Goal: Use online tool/utility: Utilize a website feature to perform a specific function

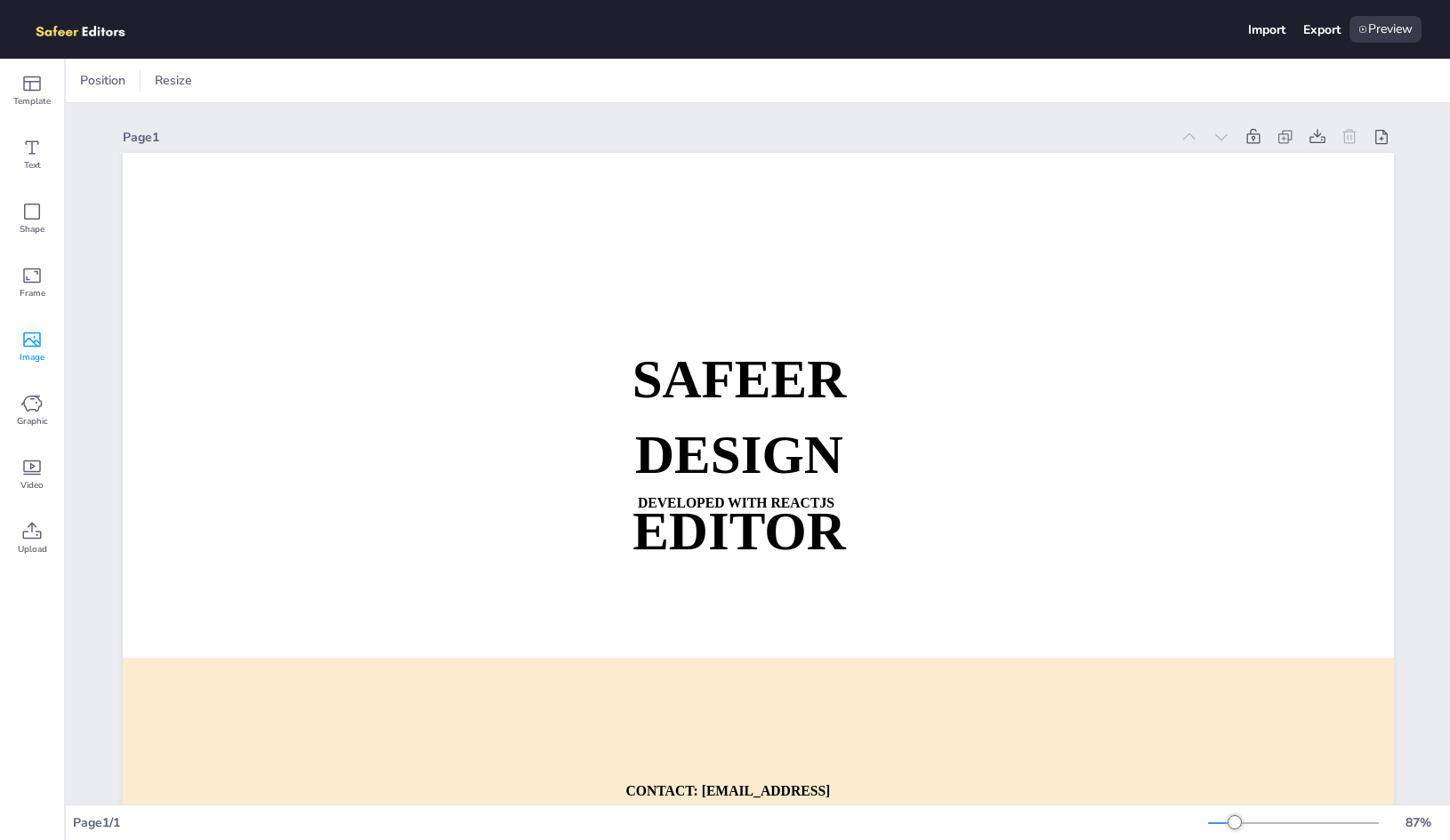
click at [35, 350] on icon at bounding box center [31, 339] width 21 height 21
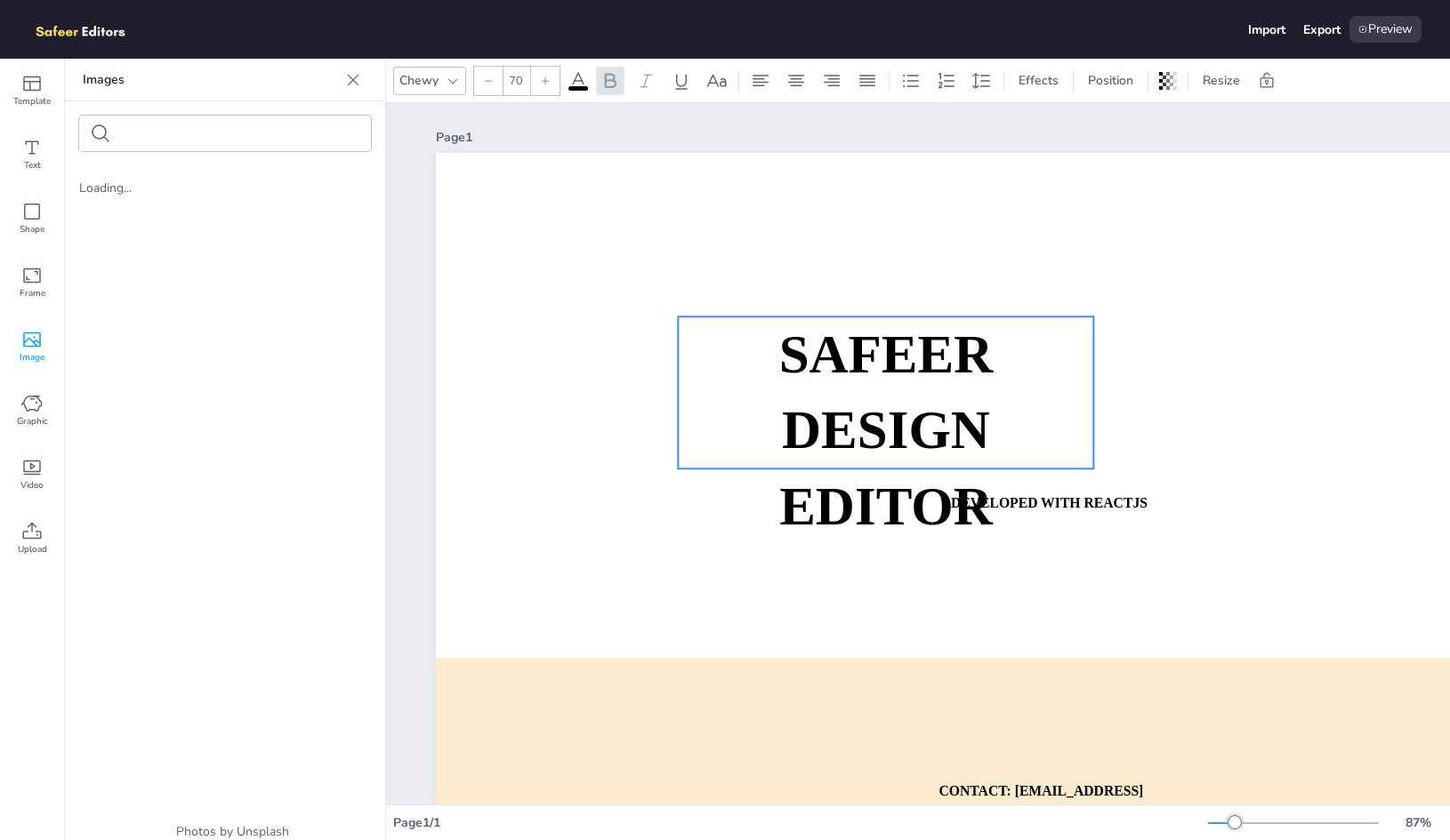
drag, startPoint x: 1048, startPoint y: 400, endPoint x: 881, endPoint y: 374, distance: 169.0
click at [881, 374] on strong "SAFEER" at bounding box center [887, 354] width 214 height 60
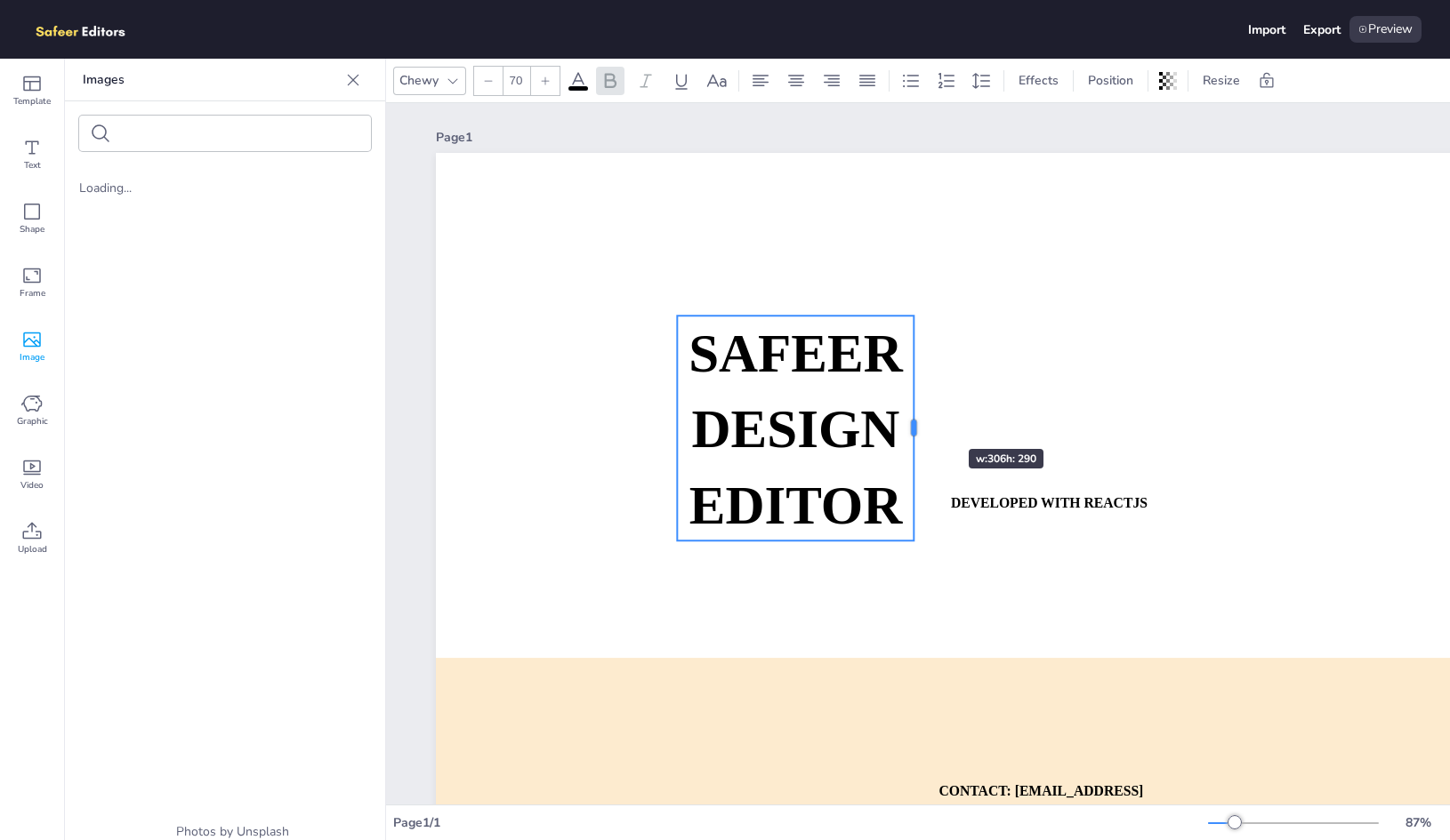
drag, startPoint x: 1094, startPoint y: 396, endPoint x: 915, endPoint y: 417, distance: 180.2
click at [915, 417] on div at bounding box center [915, 429] width 15 height 225
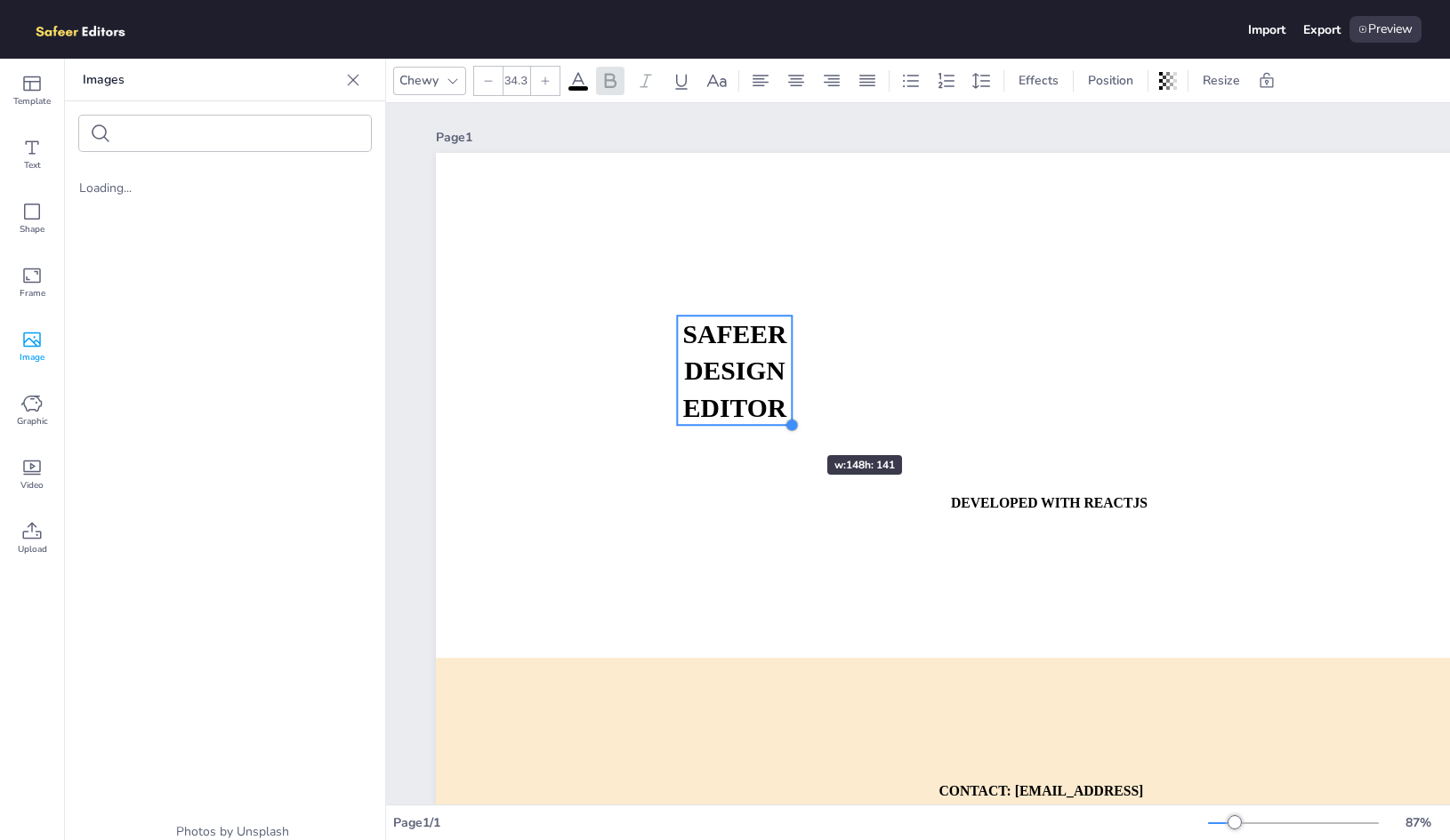
drag, startPoint x: 913, startPoint y: 539, endPoint x: 774, endPoint y: 423, distance: 181.0
click at [774, 423] on div "SAFEER DESIGN EDITOR DEVELOPED WITH REACTJS WHATSAPP: [URL][DOMAIN_NAME][PHONE_…" at bounding box center [1071, 510] width 1271 height 716
click at [356, 75] on icon at bounding box center [353, 80] width 18 height 18
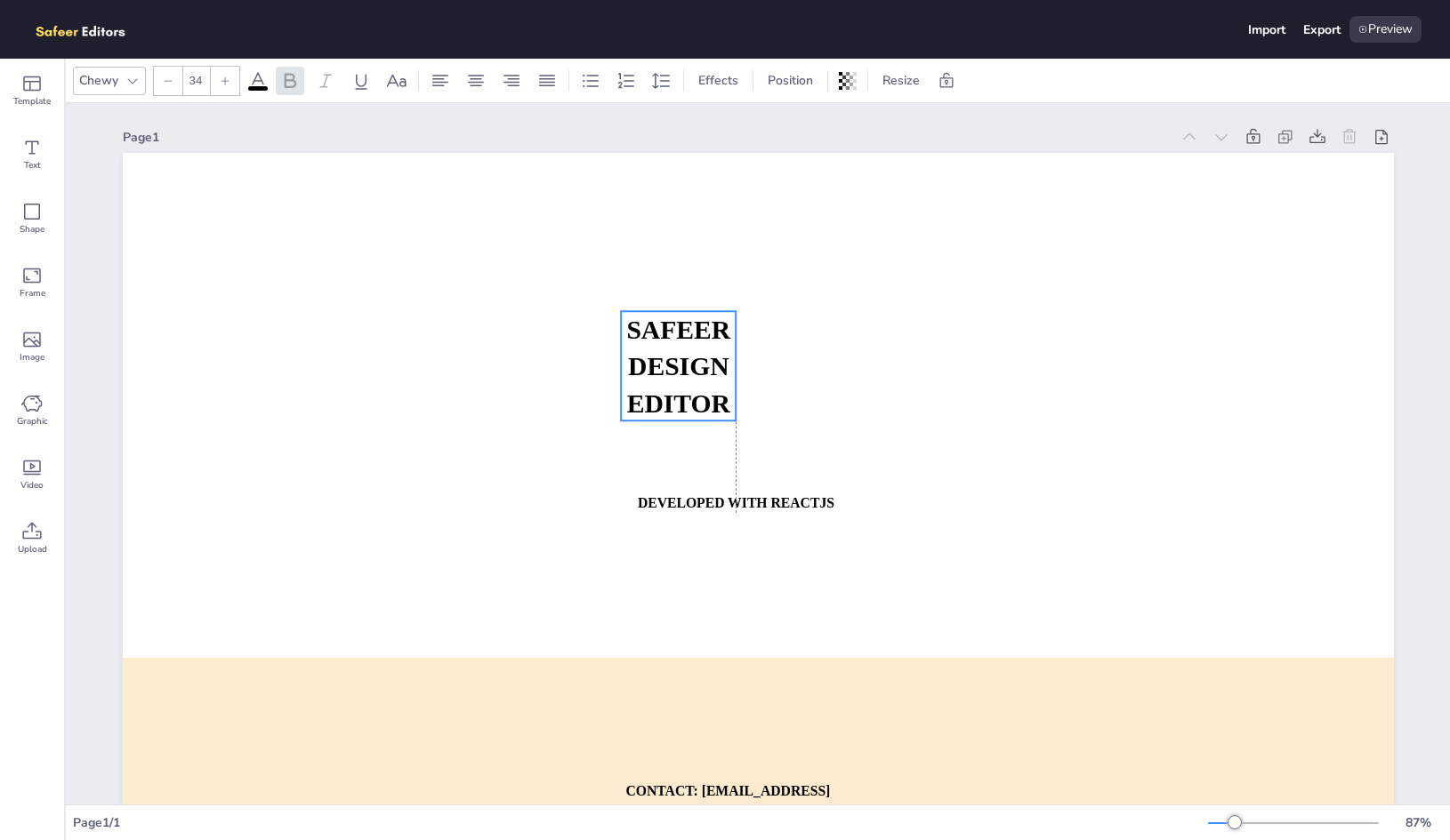
drag, startPoint x: 432, startPoint y: 358, endPoint x: 689, endPoint y: 352, distance: 257.1
click at [689, 352] on strong "DESIGN EDITOR" at bounding box center [678, 385] width 104 height 65
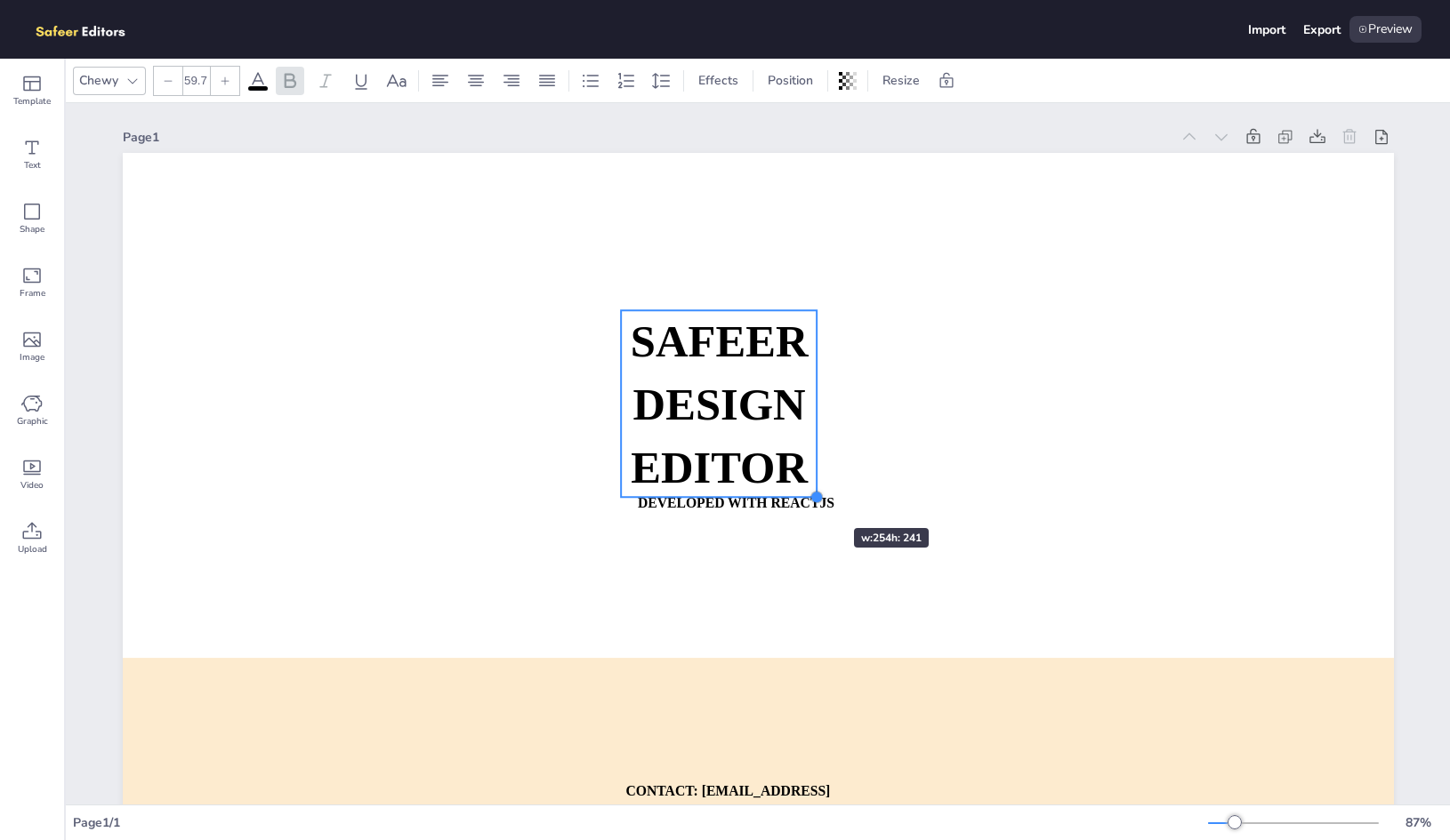
drag, startPoint x: 730, startPoint y: 419, endPoint x: 805, endPoint y: 501, distance: 111.1
click at [805, 501] on div "SAFEER DESIGN EDITOR DEVELOPED WITH REACTJS WHATSAPP: [URL][DOMAIN_NAME][PHONE_…" at bounding box center [758, 510] width 1271 height 716
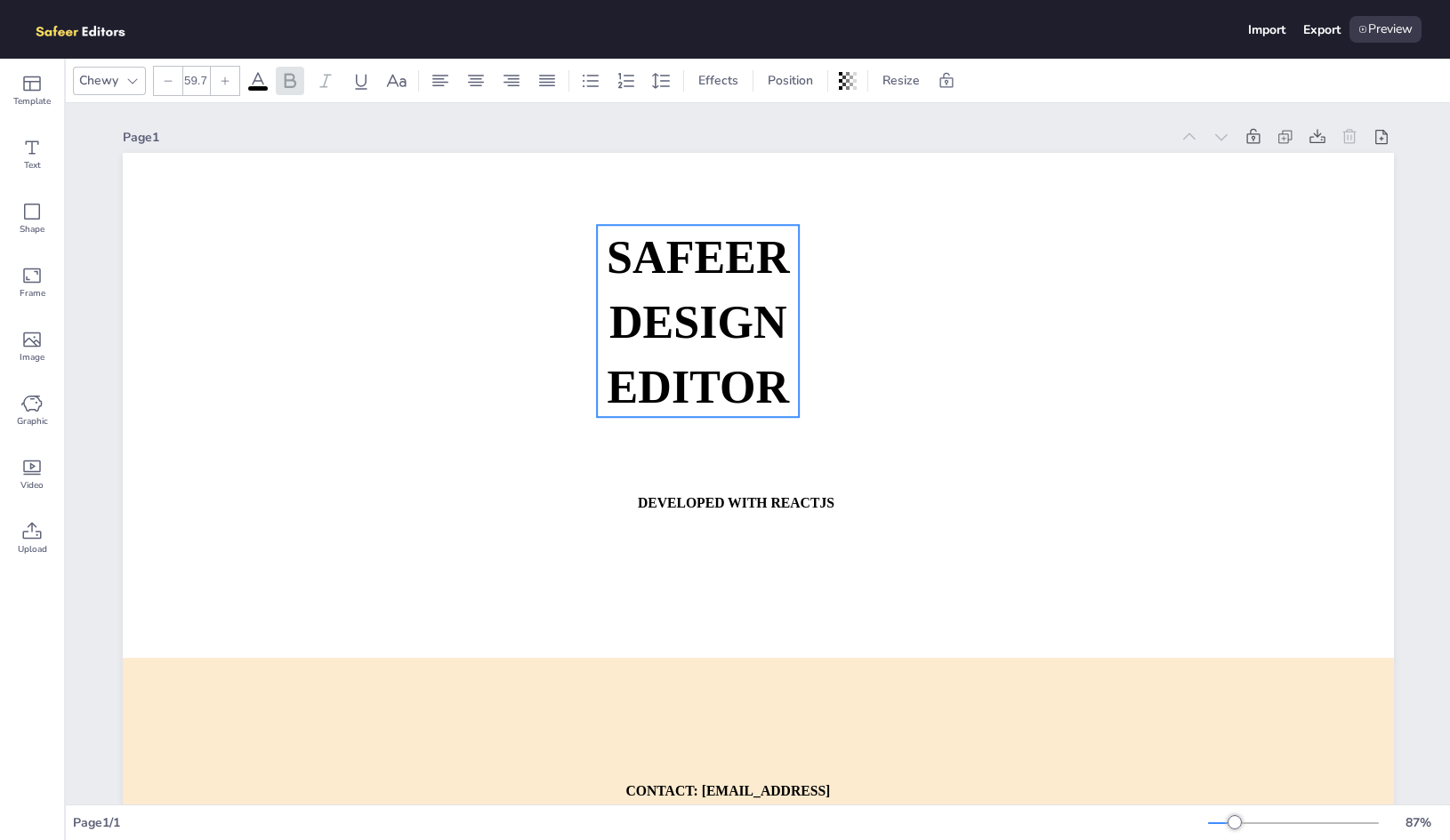
drag, startPoint x: 700, startPoint y: 409, endPoint x: 625, endPoint y: 328, distance: 110.4
click at [625, 328] on strong "DESIGN EDITOR" at bounding box center [698, 354] width 182 height 115
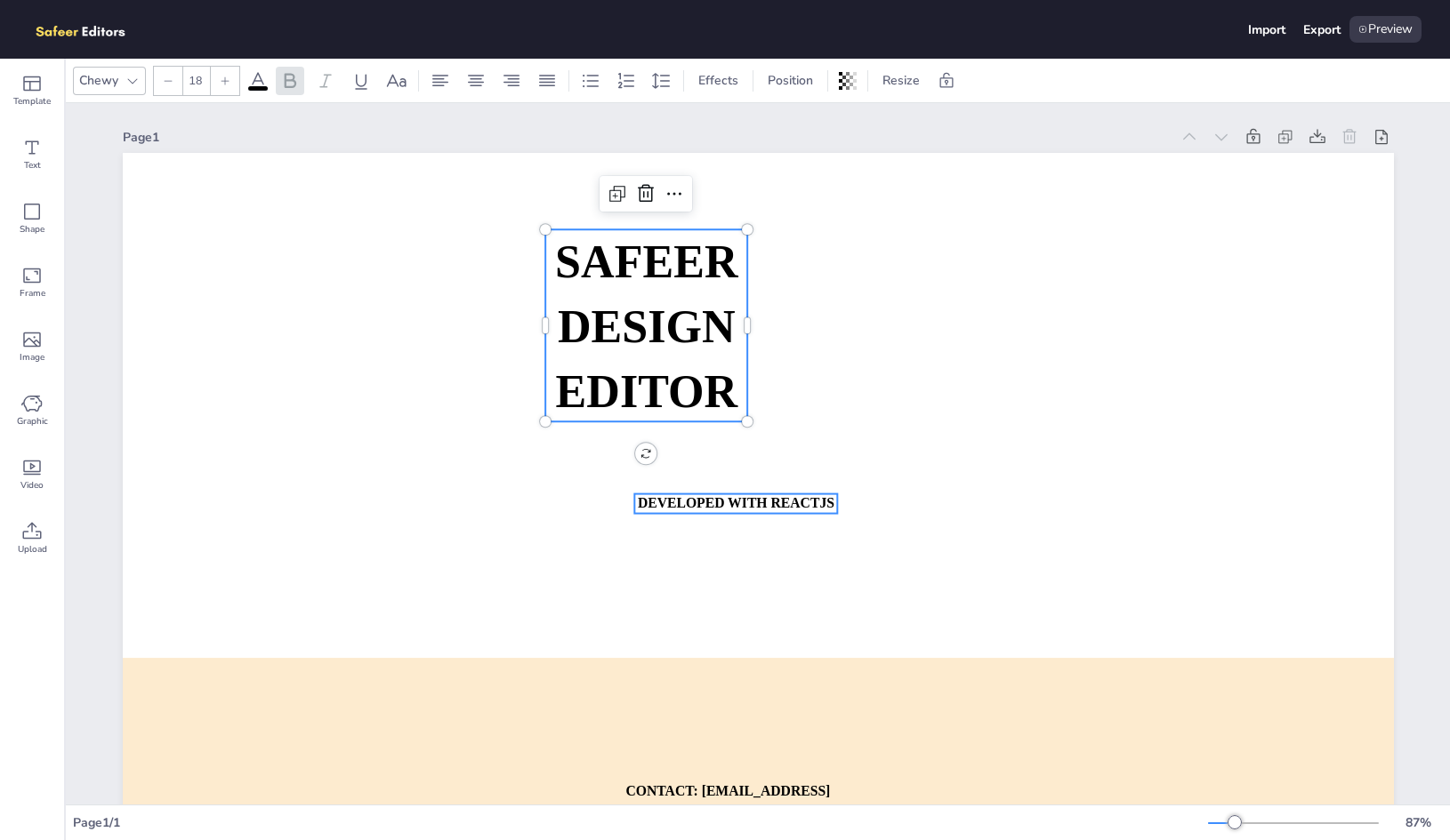
click at [747, 509] on strong "DEVELOPED WITH REACTJS" at bounding box center [735, 502] width 196 height 15
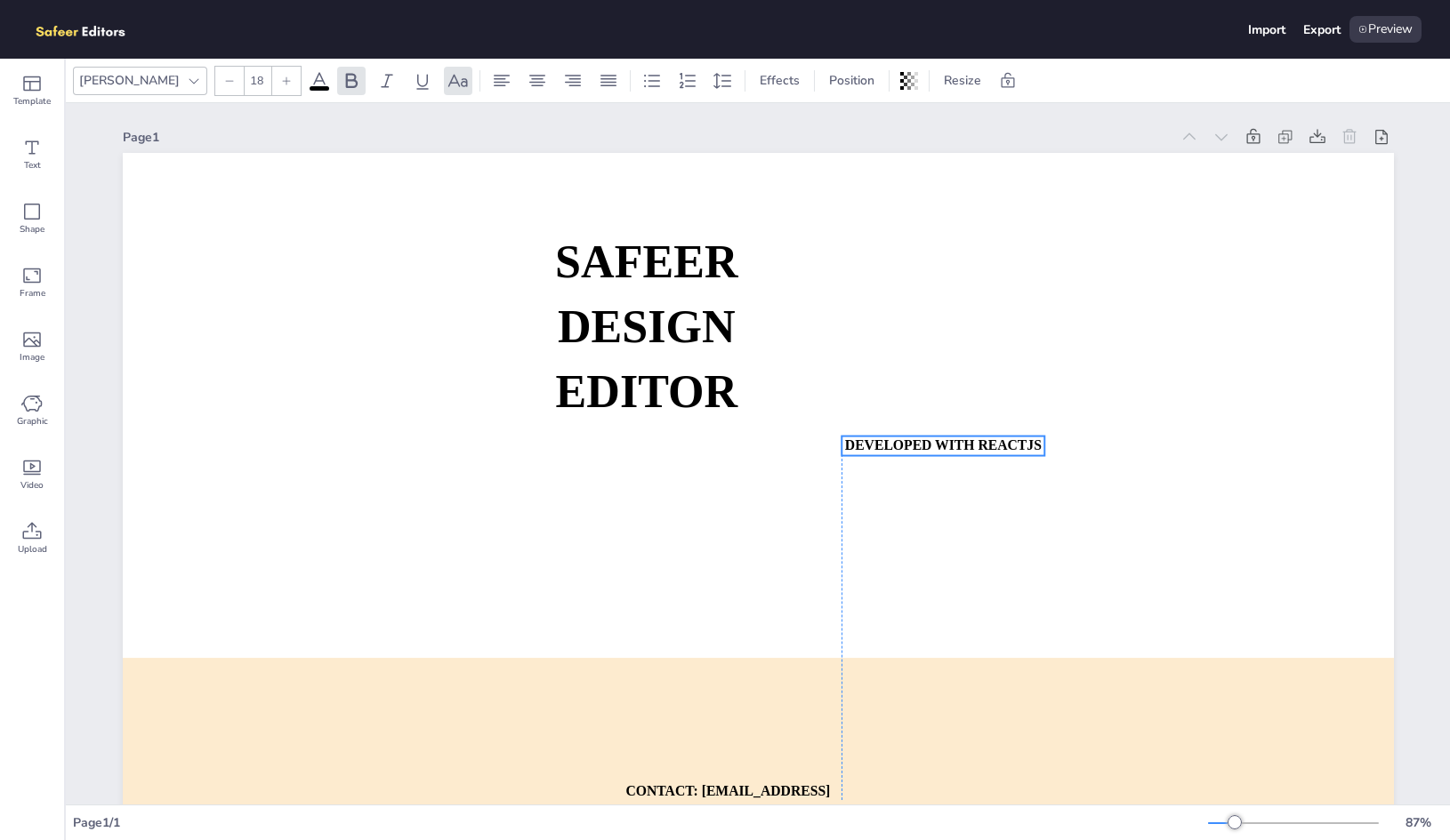
drag, startPoint x: 711, startPoint y: 506, endPoint x: 885, endPoint y: 407, distance: 200.2
click at [885, 438] on strong "DEVELOPED WITH REACTJS" at bounding box center [942, 445] width 196 height 15
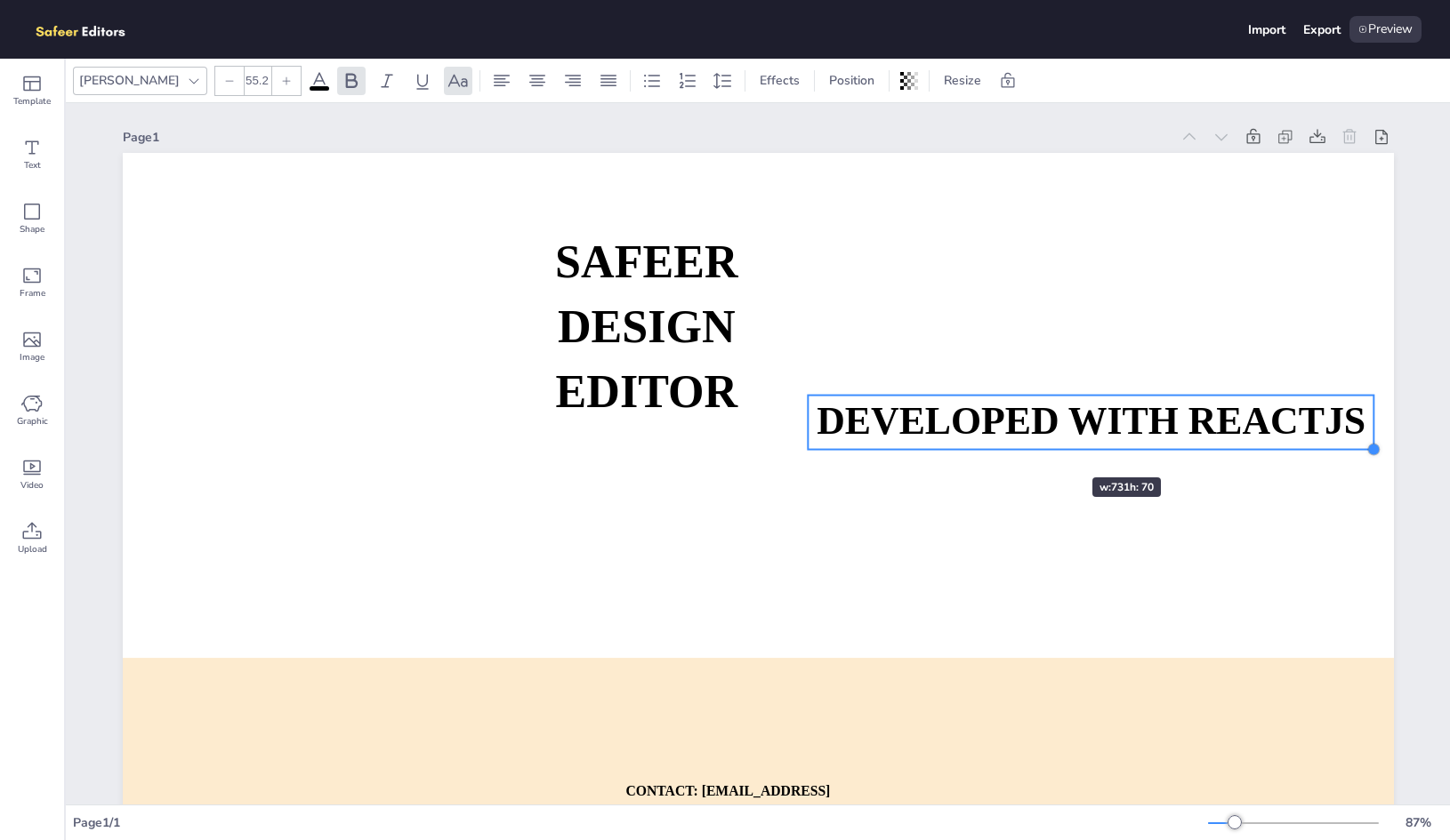
drag, startPoint x: 1001, startPoint y: 410, endPoint x: 1045, endPoint y: 450, distance: 59.5
click at [1045, 450] on div "SAFEER DESIGN EDITOR DEVELOPED WITH REACTJS WHATSAPP: [URL][DOMAIN_NAME][PHONE_…" at bounding box center [758, 510] width 1271 height 716
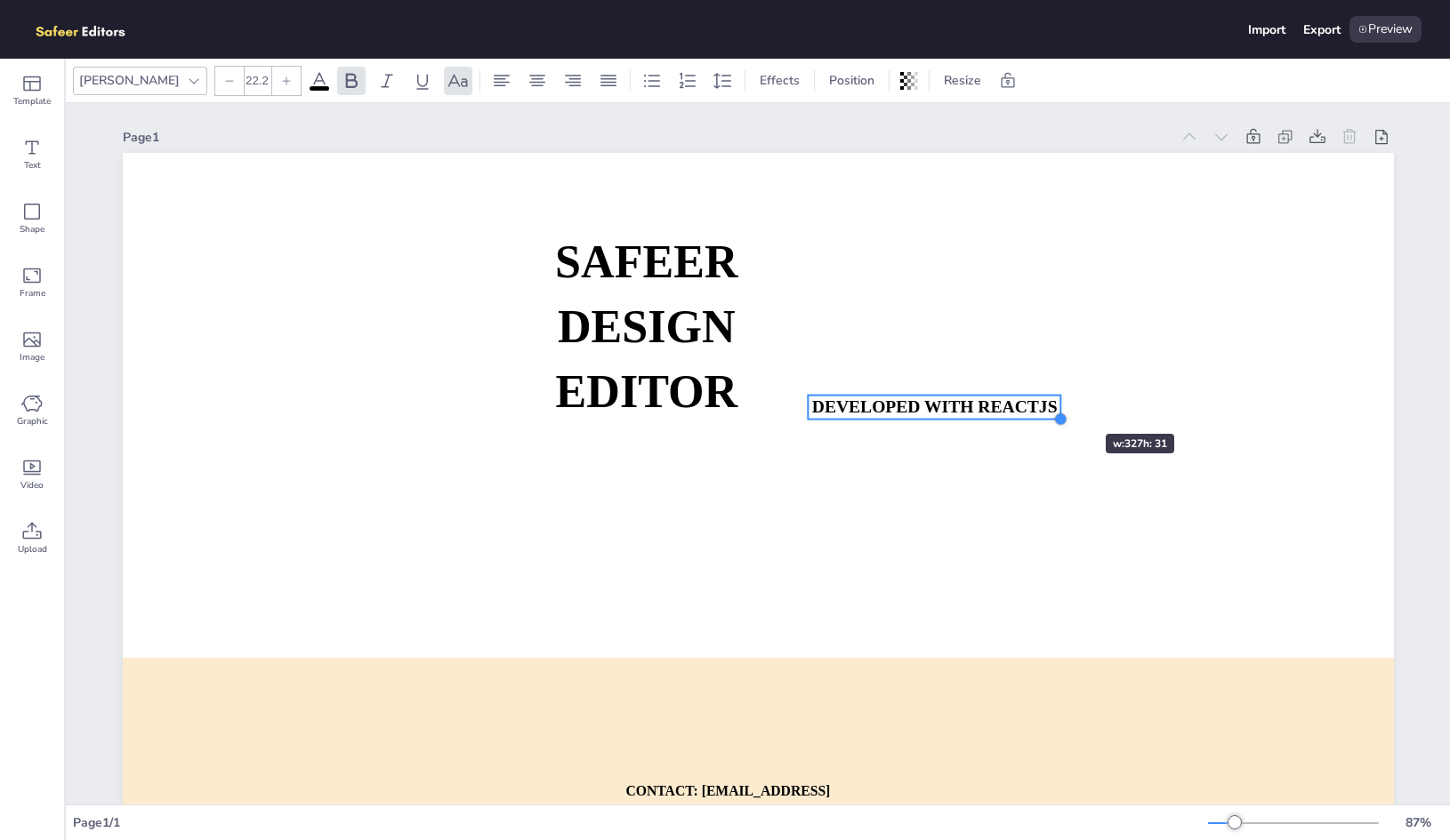
drag, startPoint x: 1421, startPoint y: 453, endPoint x: 1048, endPoint y: 401, distance: 376.6
click at [1048, 401] on div "SAFEER DESIGN EDITOR DEVELOPED WITH REACTJS WHATSAPP: [URL][DOMAIN_NAME][PHONE_…" at bounding box center [758, 510] width 1271 height 716
type input "16.4"
drag, startPoint x: 1048, startPoint y: 418, endPoint x: 984, endPoint y: 396, distance: 67.7
click at [984, 396] on div "SAFEER DESIGN EDITOR DEVELOPED WITH REACTJS WHATSAPP: [URL][DOMAIN_NAME][PHONE_…" at bounding box center [758, 510] width 1271 height 716
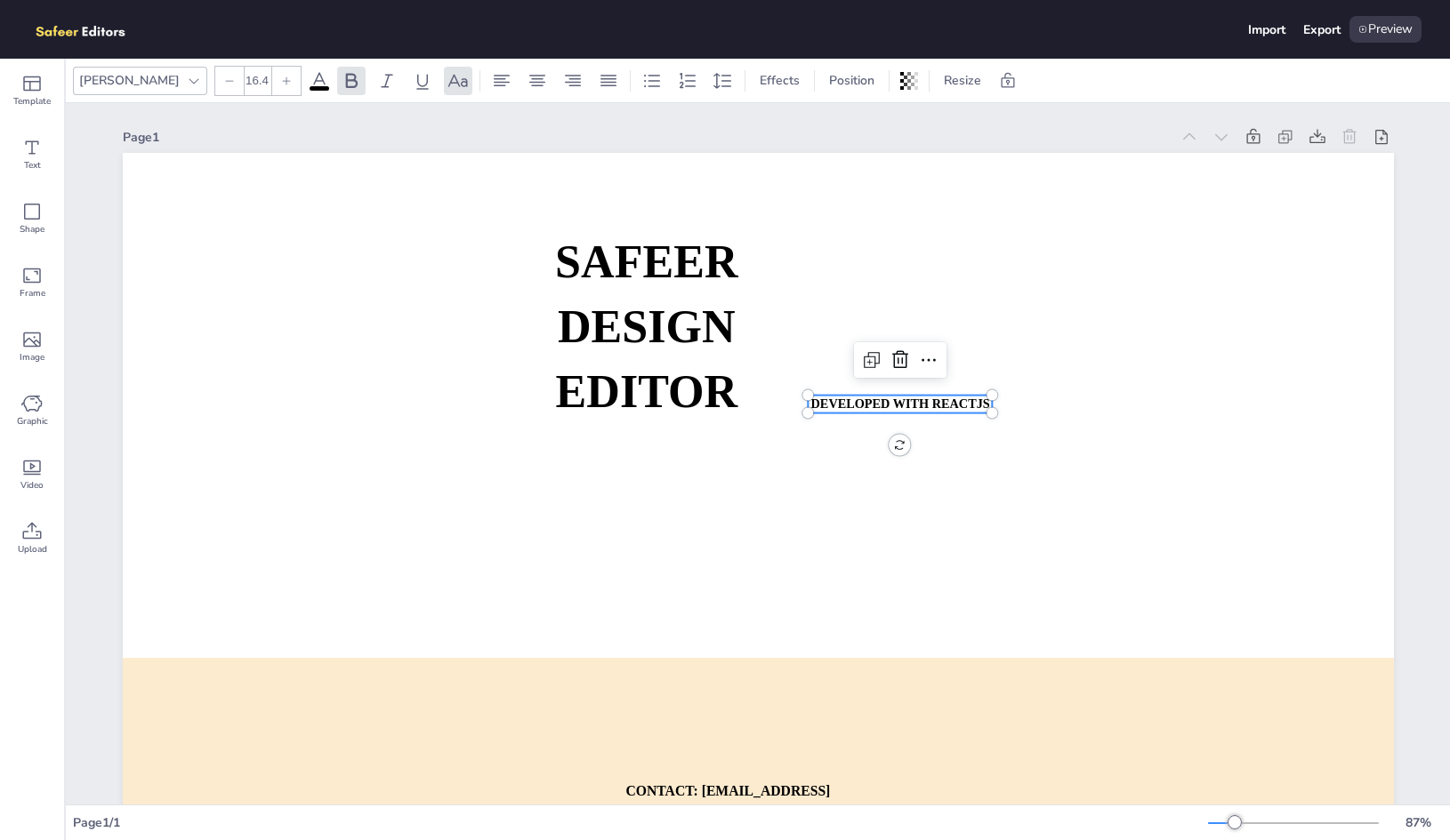
click at [942, 402] on strong "DEVELOPED WITH REACTJS" at bounding box center [899, 404] width 179 height 15
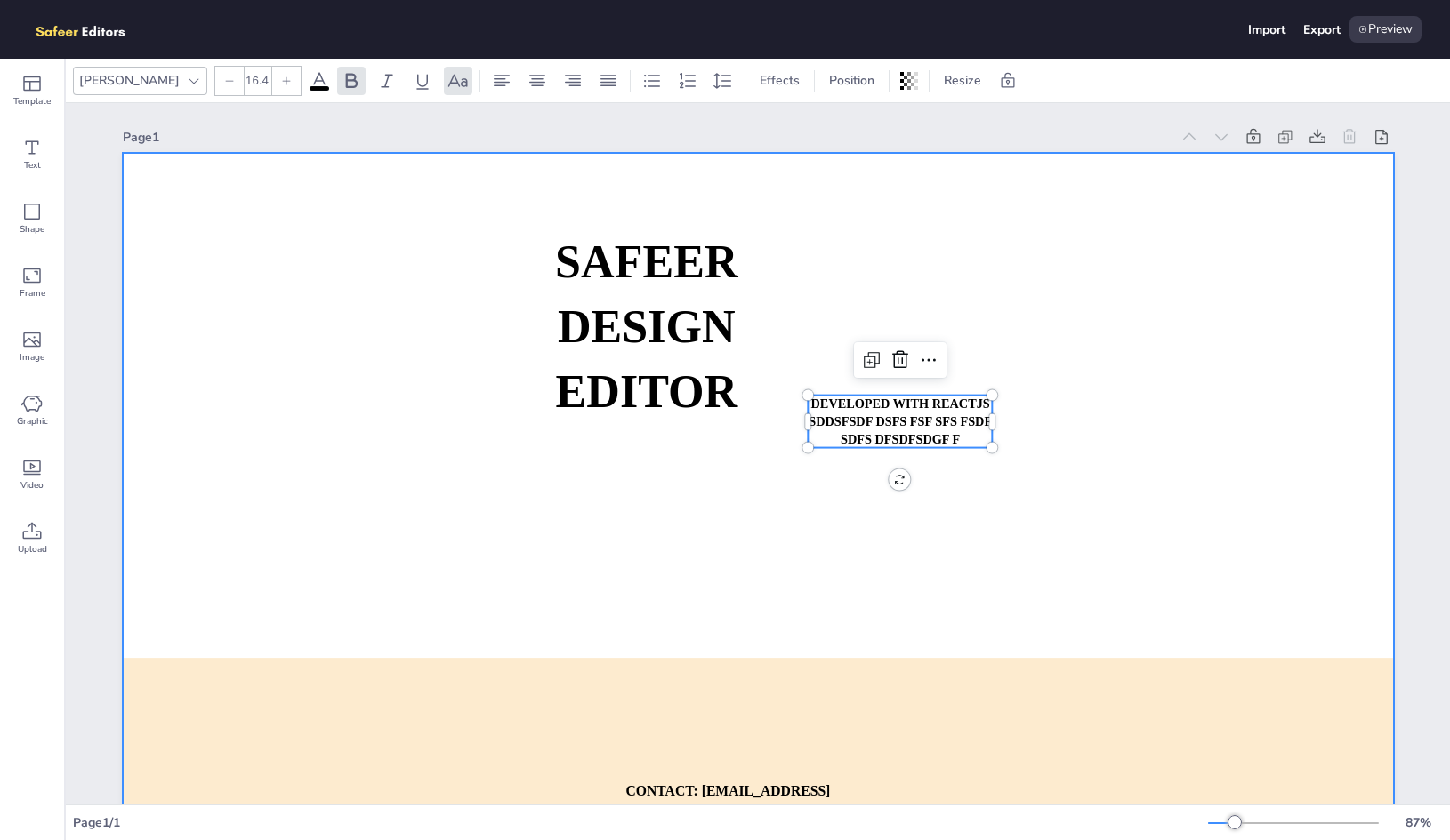
click at [1098, 433] on div at bounding box center [758, 510] width 1271 height 716
click at [910, 422] on span "DEVELOPED WITH REACTJS sddsfsdf dsfs fsf sfs fsdf sdfs dfsdfsdgf f" at bounding box center [900, 421] width 184 height 50
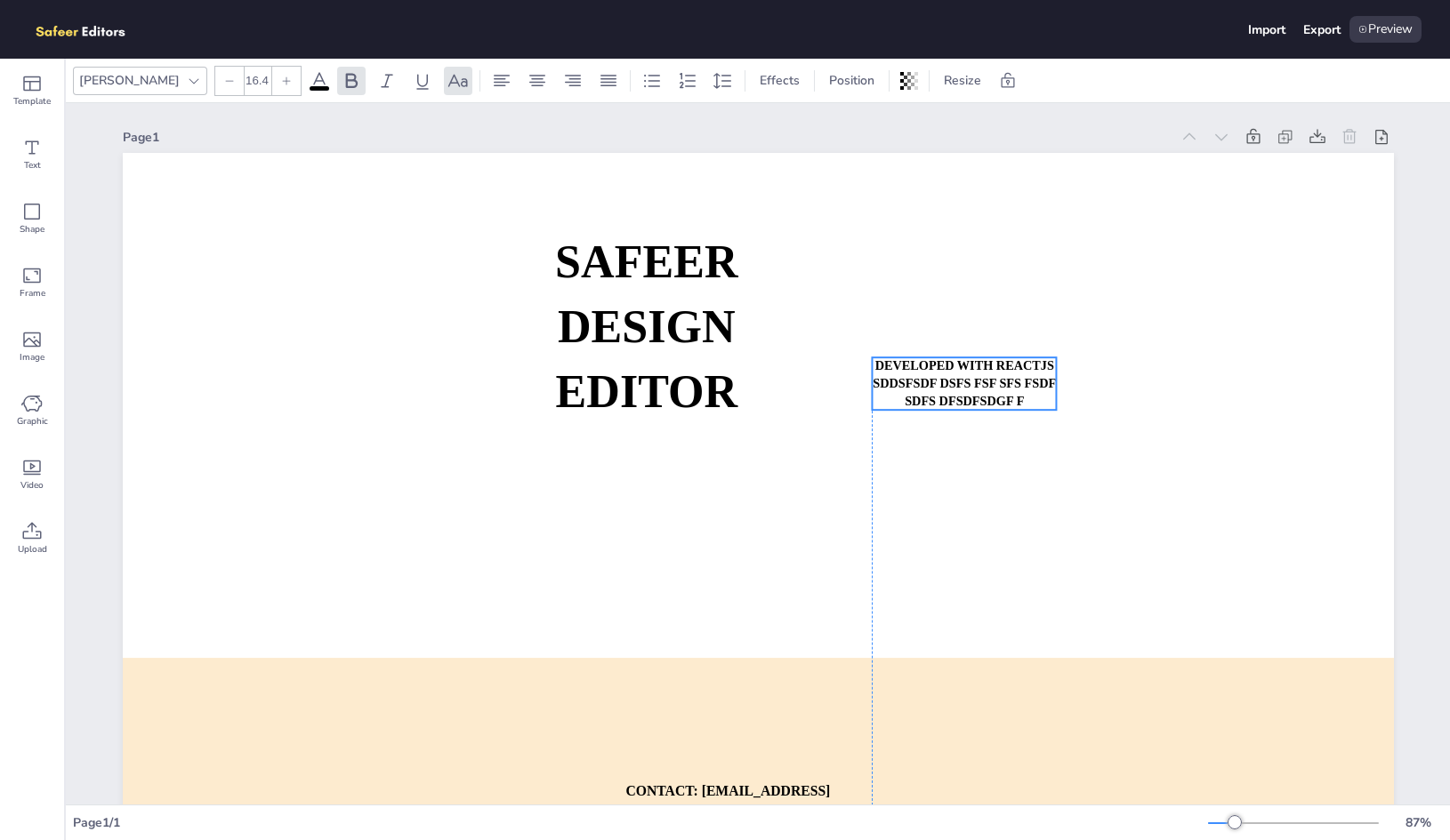
drag, startPoint x: 924, startPoint y: 412, endPoint x: 987, endPoint y: 375, distance: 73.1
click at [987, 375] on p "DEVELOPED WITH REACTJS sddsfsdf dsfs fsf sfs fsdf sdfs dfsdfsdgf f" at bounding box center [964, 384] width 185 height 54
drag, startPoint x: 1047, startPoint y: 382, endPoint x: 1126, endPoint y: 382, distance: 79.0
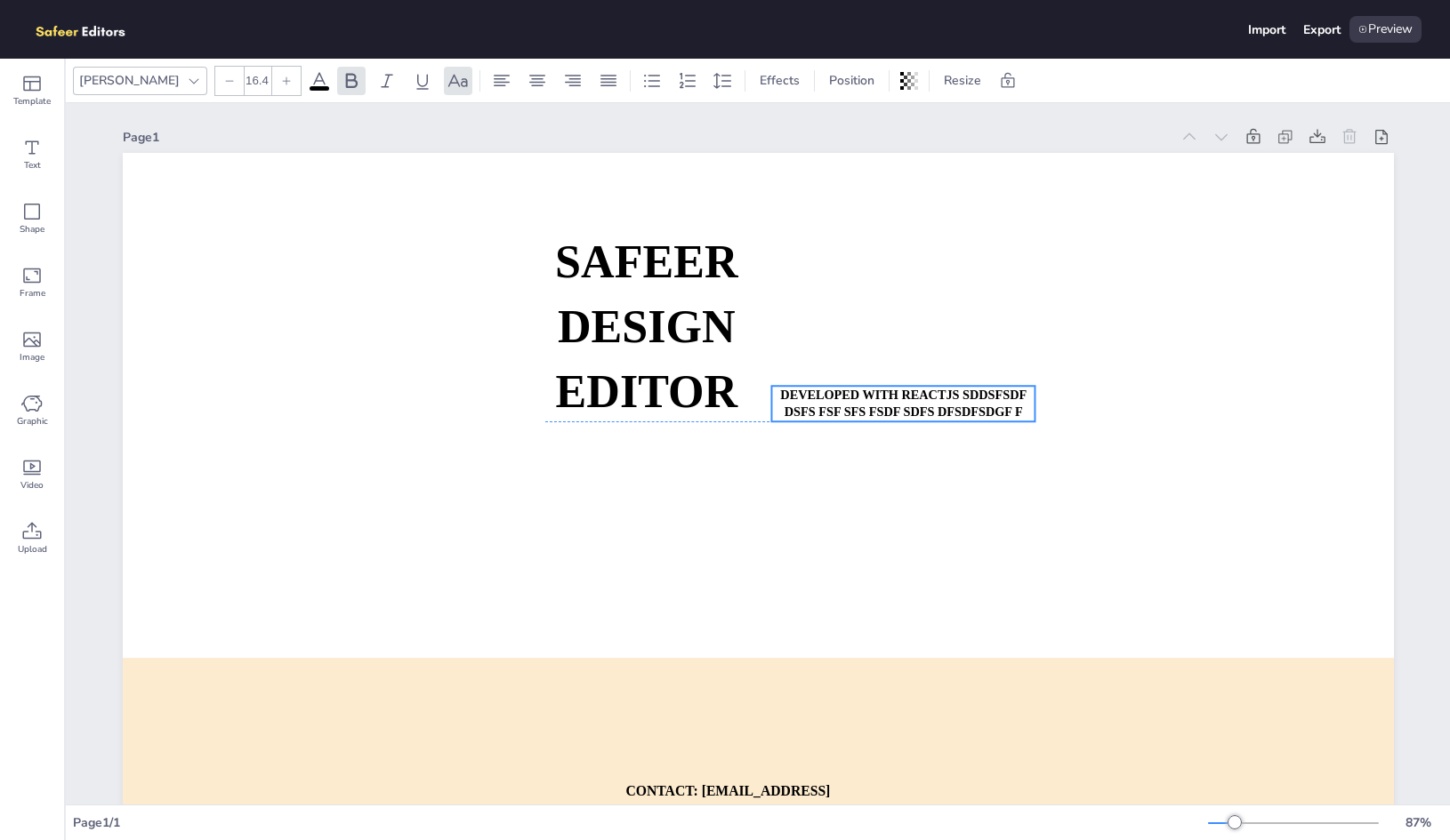
drag, startPoint x: 1056, startPoint y: 376, endPoint x: 954, endPoint y: 406, distance: 106.3
click at [954, 406] on span "DEVELOPED WITH REACTJS sddsfsdf dsfs fsf sfs fsdf sdfs dfsdfsdgf f" at bounding box center [903, 403] width 246 height 32
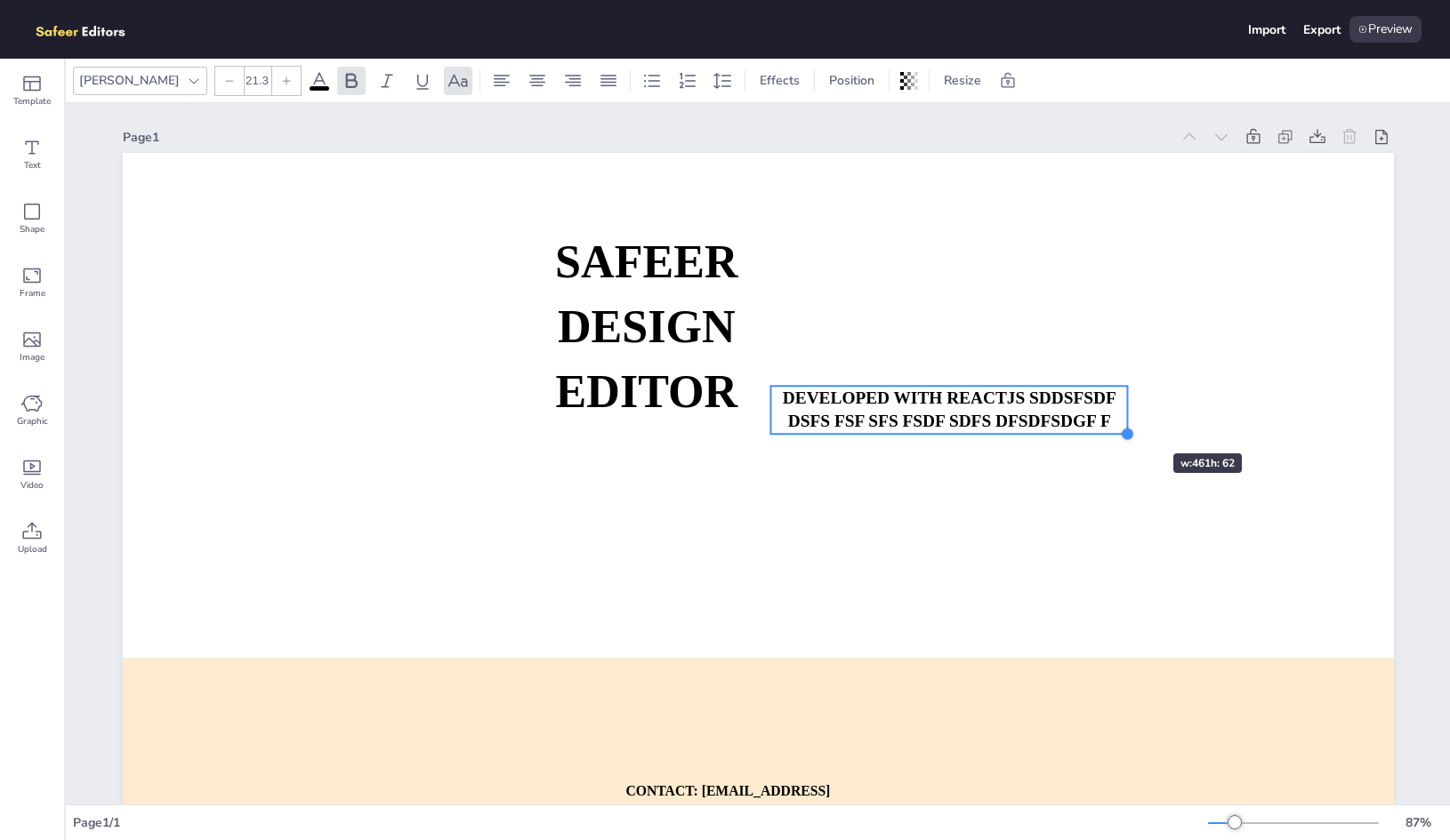
type input "22.2"
drag, startPoint x: 1027, startPoint y: 423, endPoint x: 1121, endPoint y: 421, distance: 94.0
click at [1121, 421] on div "SAFEER DESIGN EDITOR DEVELOPED WITH REACTJS sddsfsdf dsfs fsf sfs fsdf sdfs dfs…" at bounding box center [758, 510] width 1271 height 716
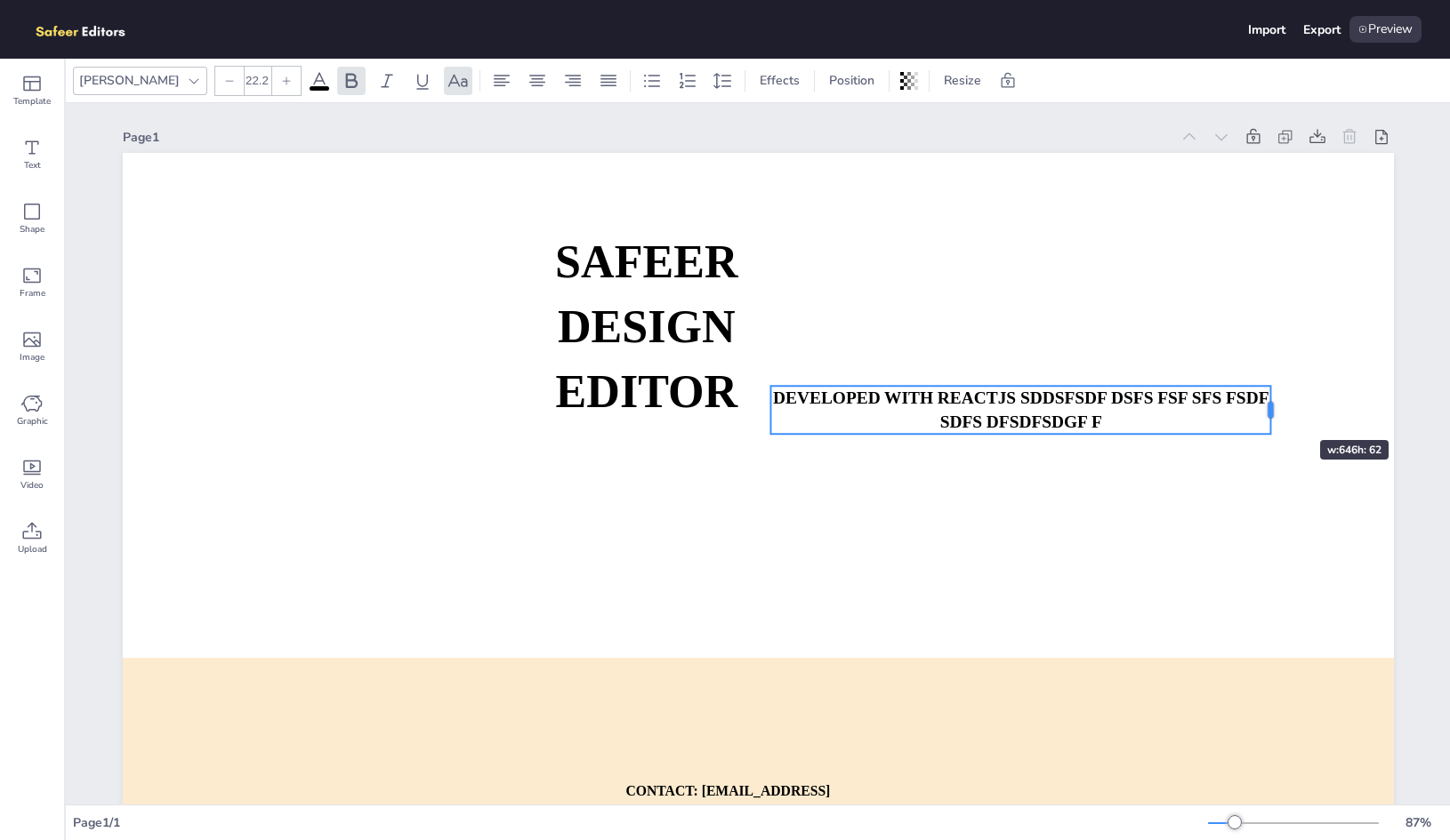
drag, startPoint x: 1124, startPoint y: 409, endPoint x: 1266, endPoint y: 408, distance: 142.0
click at [1268, 408] on div at bounding box center [1271, 410] width 5 height 16
drag, startPoint x: 1266, startPoint y: 408, endPoint x: 1308, endPoint y: 408, distance: 42.0
click at [1310, 408] on div at bounding box center [1313, 410] width 5 height 16
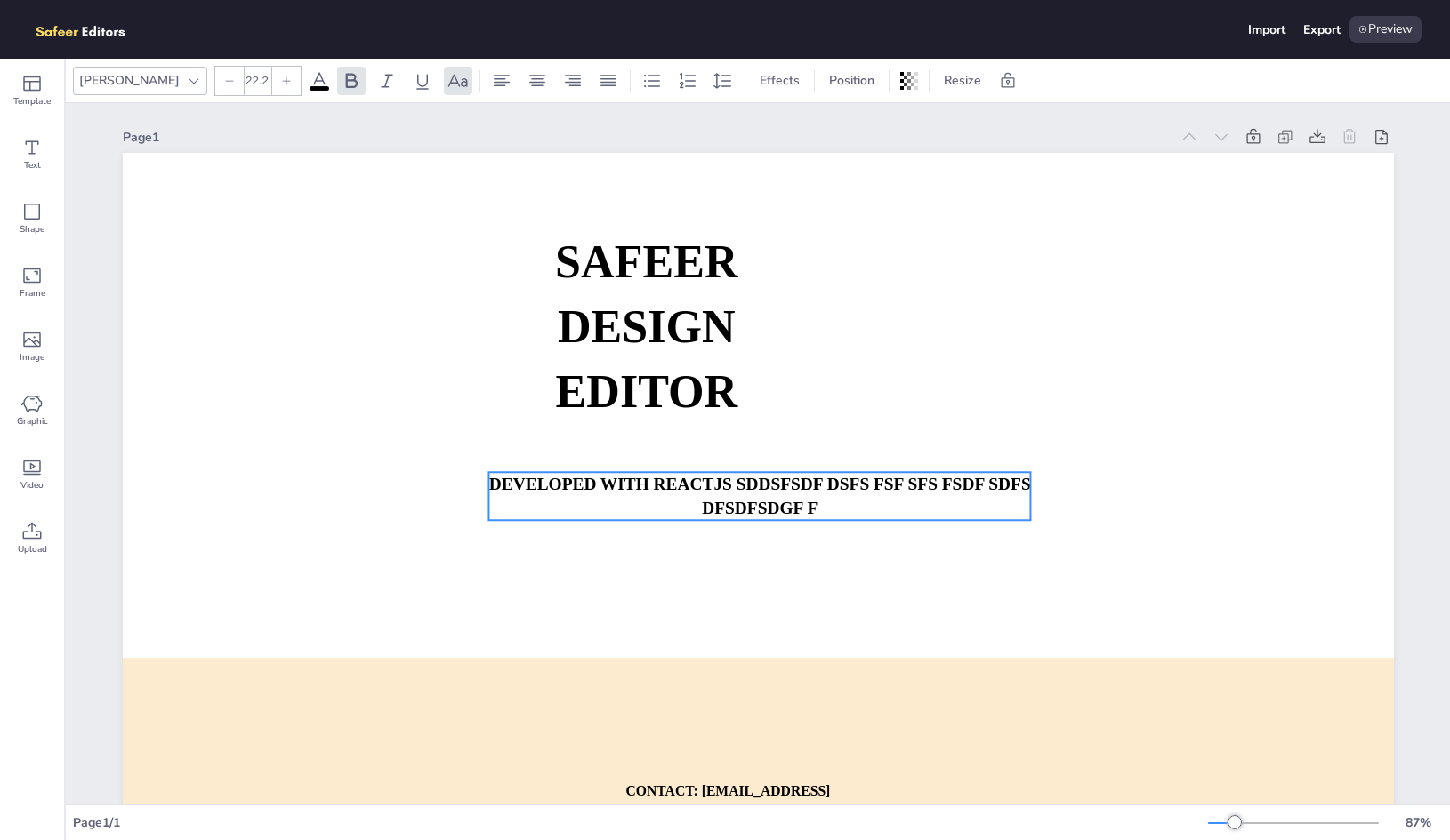
drag, startPoint x: 1075, startPoint y: 418, endPoint x: 765, endPoint y: 507, distance: 322.5
click at [765, 507] on span "DEVELOPED WITH REACTJS sddsfsdf dsfs fsf sfs fsdf sdfs dfsdfsdgf f" at bounding box center [759, 496] width 541 height 44
